Goal: Transaction & Acquisition: Book appointment/travel/reservation

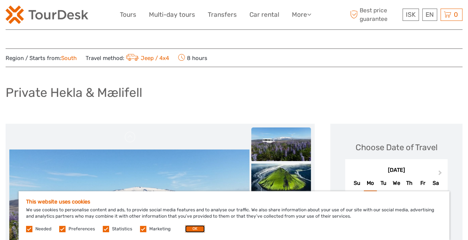
click at [190, 229] on button "OK" at bounding box center [195, 228] width 20 height 7
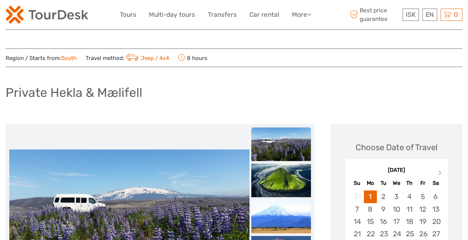
click at [283, 181] on img at bounding box center [281, 180] width 60 height 34
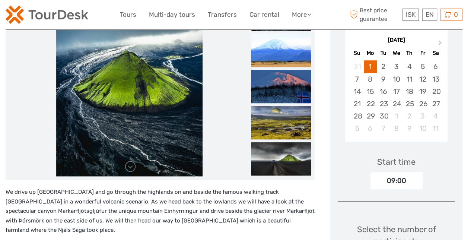
scroll to position [128, 0]
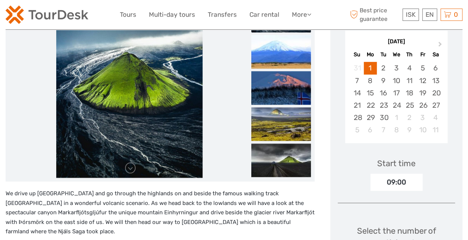
click at [123, 95] on img at bounding box center [129, 88] width 146 height 179
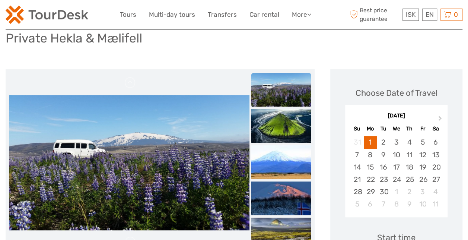
scroll to position [54, 0]
click at [289, 123] on img at bounding box center [281, 126] width 60 height 34
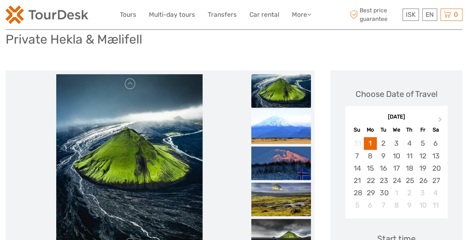
scroll to position [52, 0]
